Goal: Task Accomplishment & Management: Manage account settings

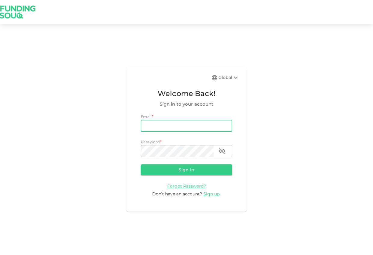
type input "[EMAIL_ADDRESS][DOMAIN_NAME]"
click at [187, 169] on button "Sign in" at bounding box center [186, 169] width 91 height 11
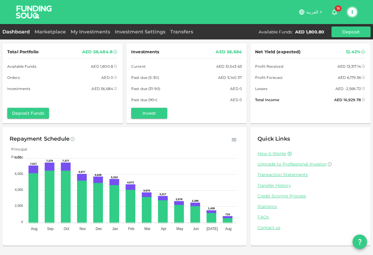
click at [60, 28] on div "Marketplace" at bounding box center [50, 31] width 36 height 7
click at [52, 33] on link "Marketplace" at bounding box center [50, 32] width 36 height 6
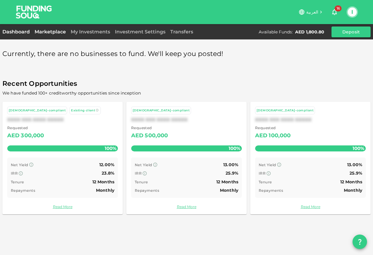
click at [15, 32] on link "Dashboard" at bounding box center [17, 32] width 30 height 6
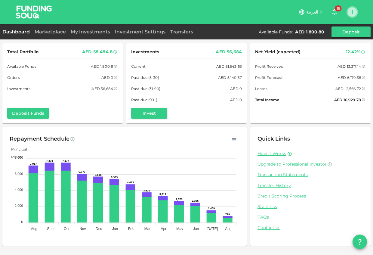
click at [352, 16] on button "I" at bounding box center [352, 12] width 9 height 9
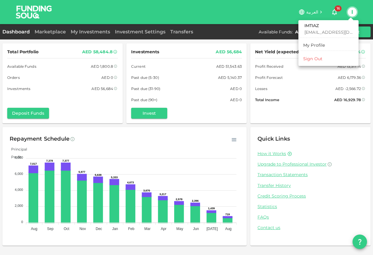
click at [312, 62] on li "Sign Out" at bounding box center [328, 59] width 55 height 10
